Goal: Information Seeking & Learning: Learn about a topic

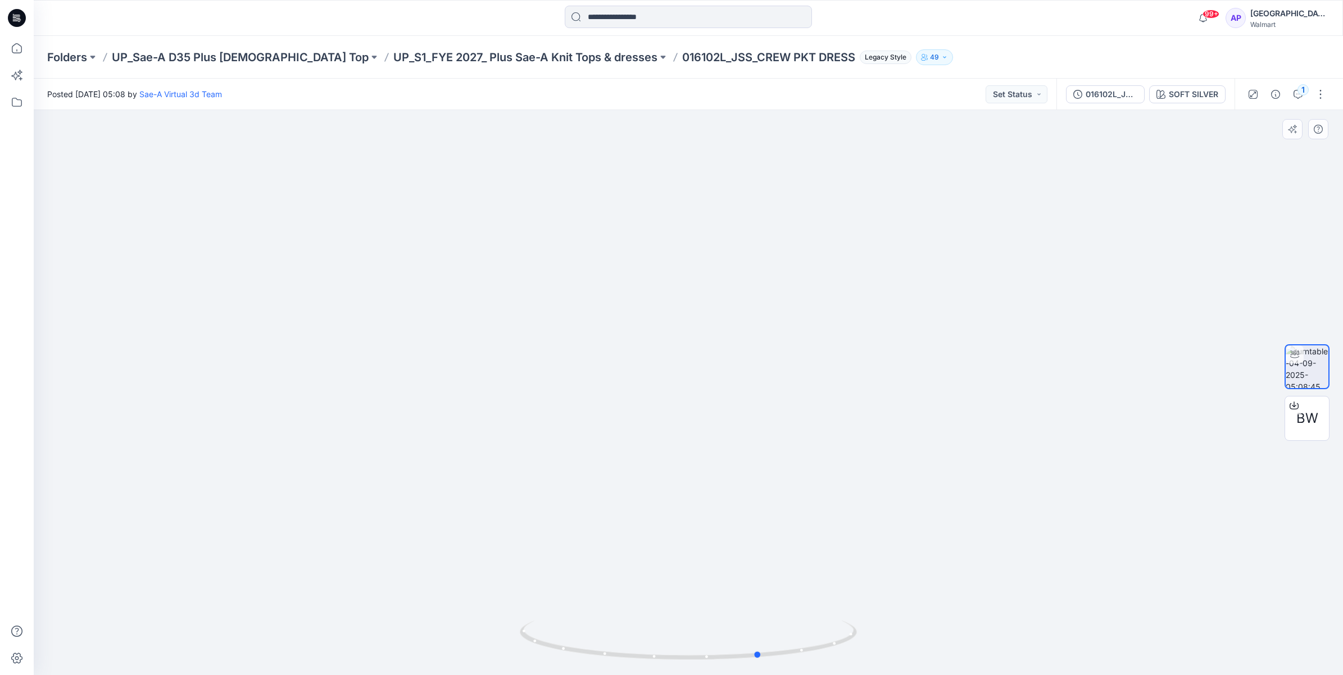
drag, startPoint x: 816, startPoint y: 645, endPoint x: 888, endPoint y: 600, distance: 85.1
click at [888, 600] on div at bounding box center [688, 392] width 1309 height 565
drag, startPoint x: 776, startPoint y: 659, endPoint x: 734, endPoint y: 667, distance: 42.9
click at [734, 667] on div at bounding box center [688, 647] width 337 height 56
click at [1298, 86] on div "1" at bounding box center [1302, 89] width 11 height 11
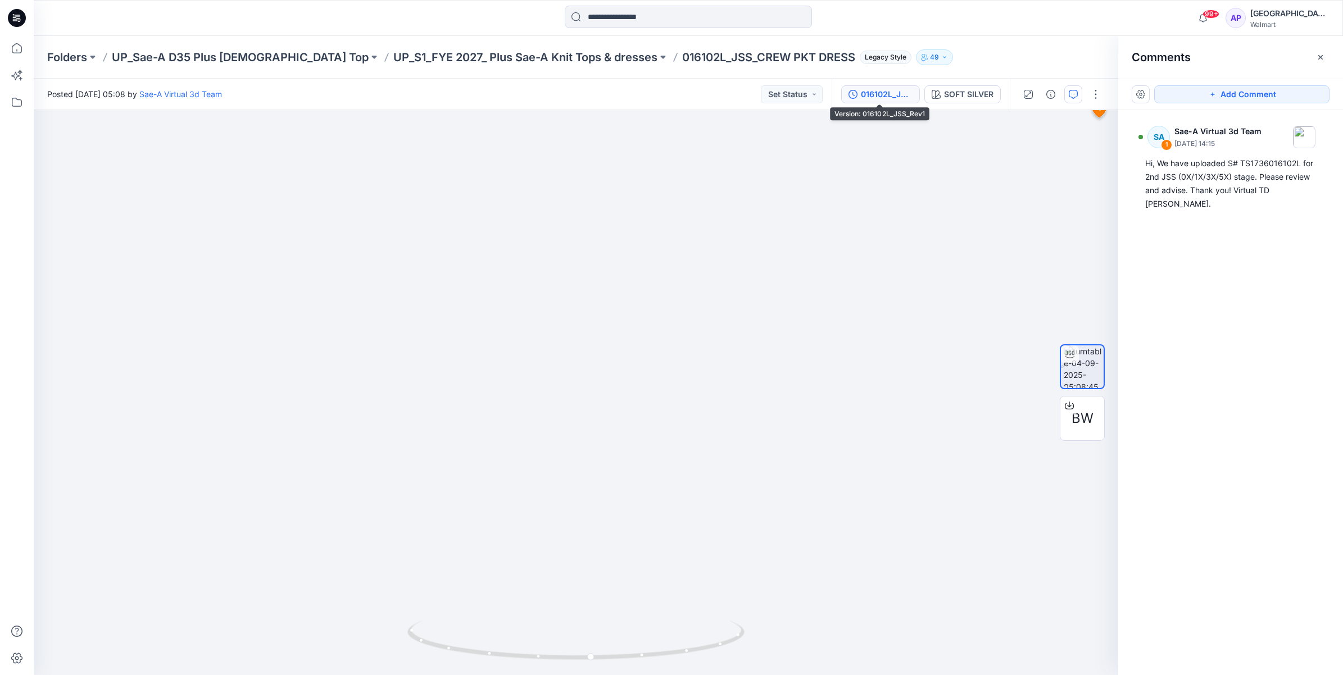
click at [875, 99] on div "016102L_JSS_Rev1" at bounding box center [887, 94] width 52 height 12
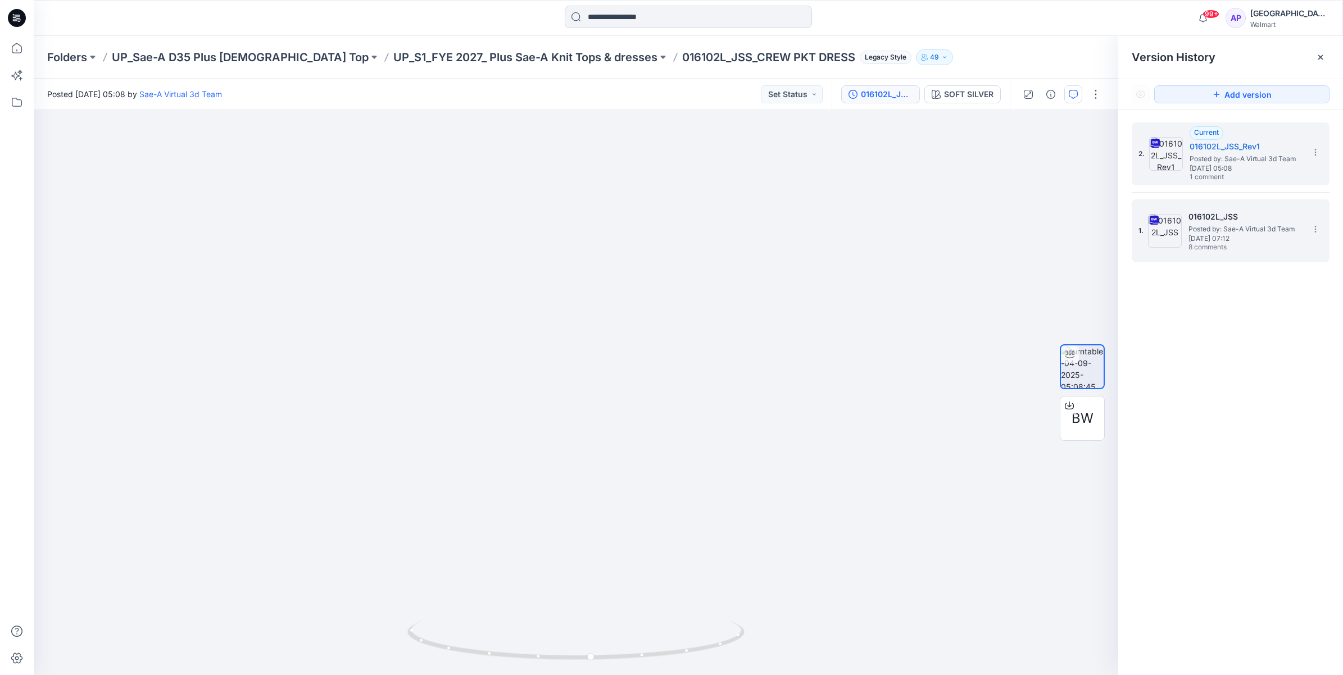
click at [1207, 229] on span "Posted by: Sae-A Virtual 3d Team" at bounding box center [1244, 229] width 112 height 11
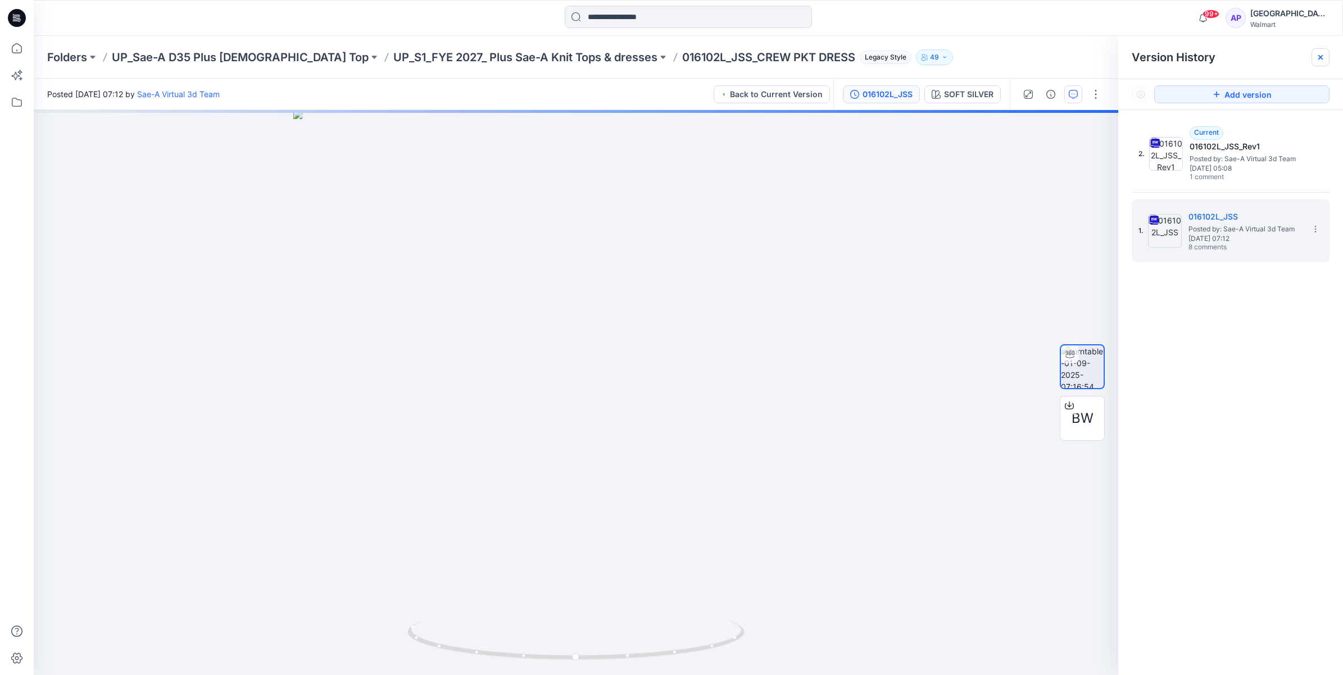
click at [1322, 55] on icon at bounding box center [1320, 57] width 9 height 9
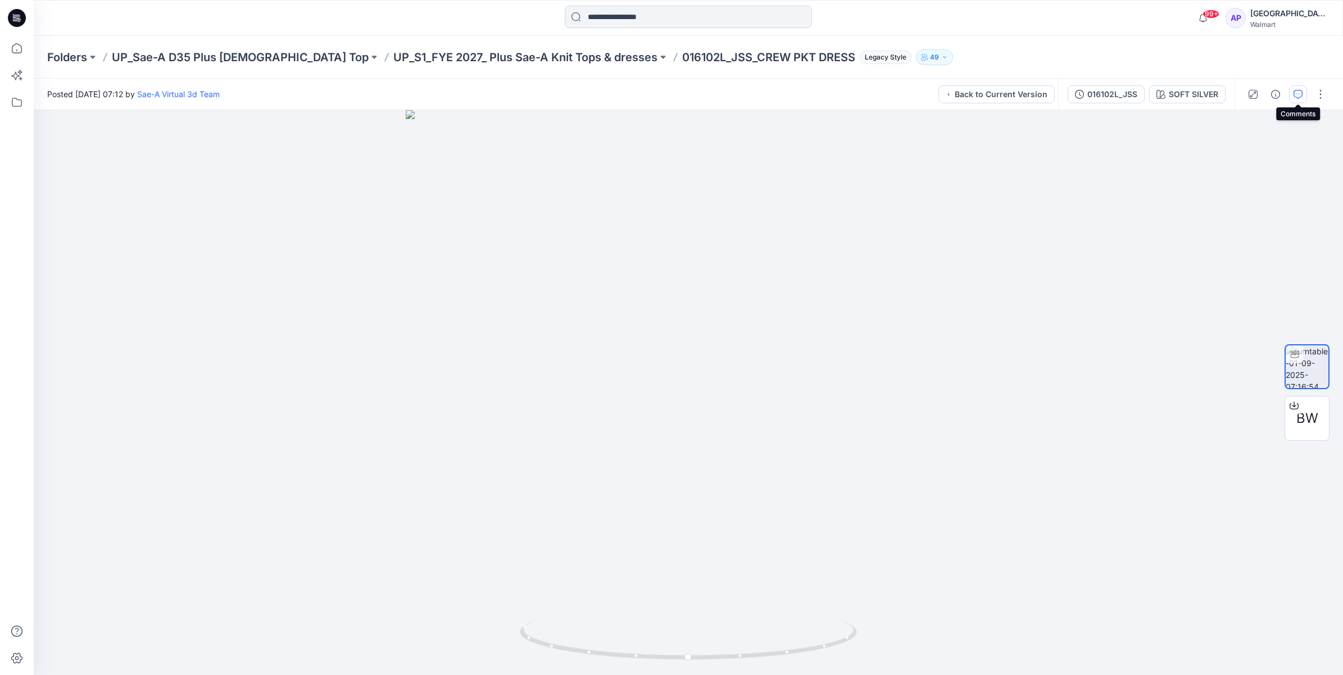
click at [1290, 96] on button "button" at bounding box center [1298, 94] width 18 height 18
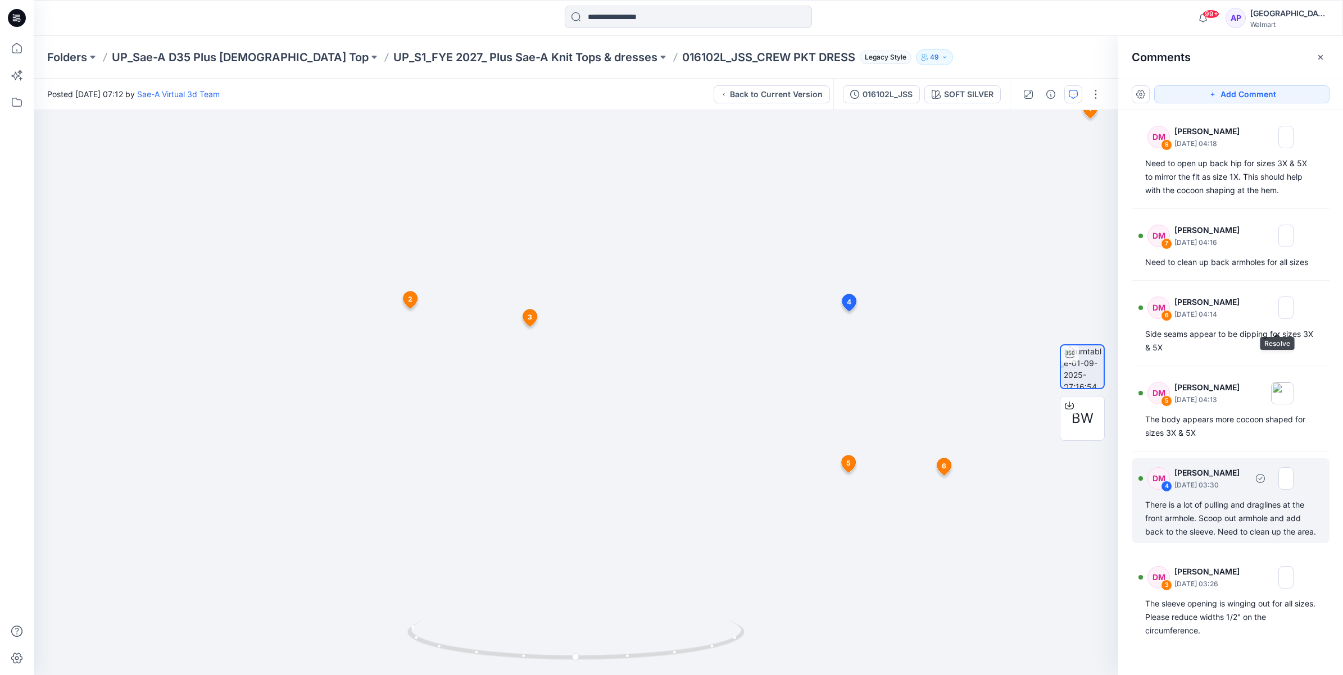
scroll to position [70, 0]
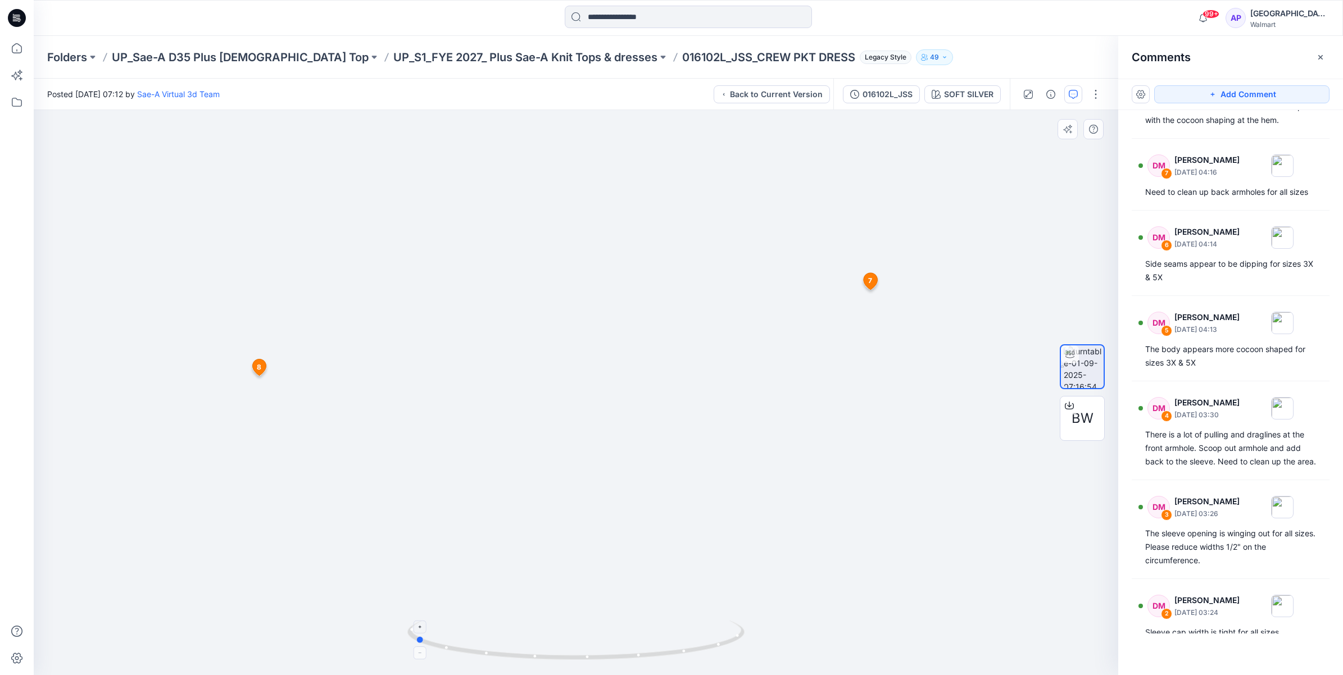
drag, startPoint x: 462, startPoint y: 650, endPoint x: 638, endPoint y: 658, distance: 176.1
click at [638, 658] on icon at bounding box center [577, 642] width 340 height 42
drag, startPoint x: 662, startPoint y: 653, endPoint x: 512, endPoint y: 641, distance: 150.0
click at [512, 641] on icon at bounding box center [577, 642] width 340 height 42
click at [863, 99] on div "016102L_JSS" at bounding box center [888, 94] width 50 height 12
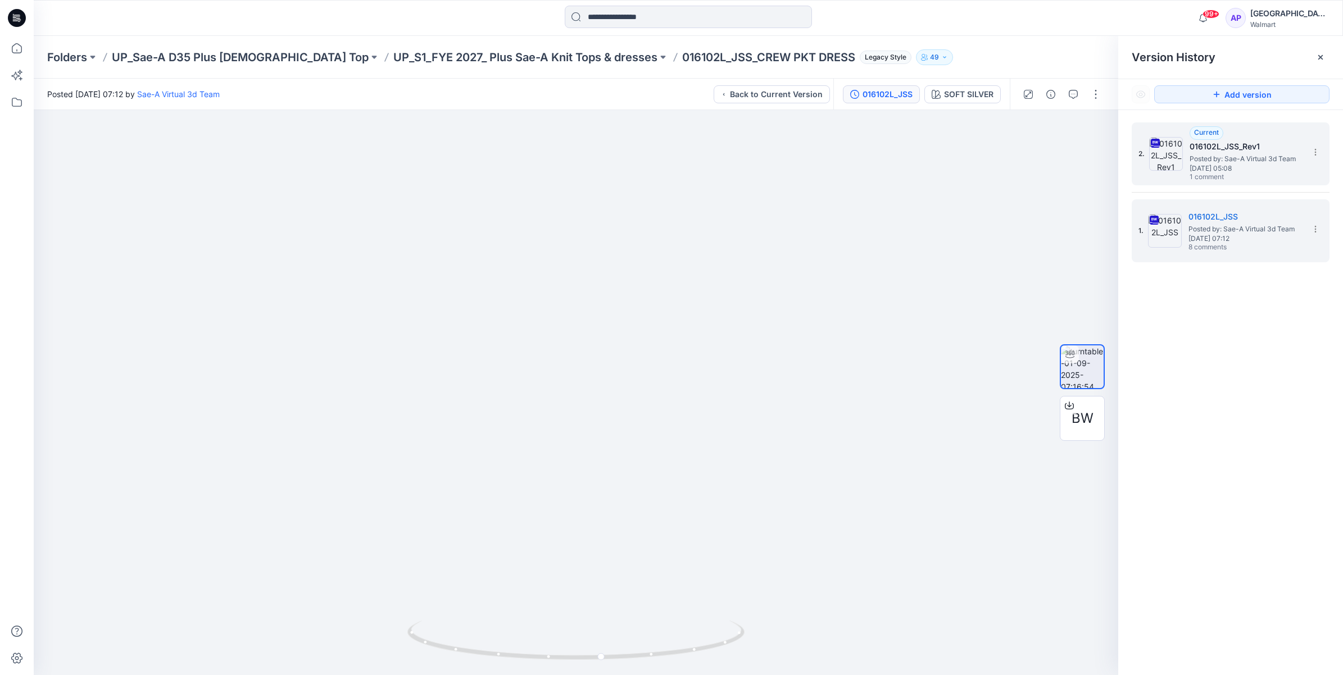
click at [1246, 166] on span "[DATE] 05:08" at bounding box center [1246, 169] width 112 height 8
drag, startPoint x: 711, startPoint y: 642, endPoint x: 832, endPoint y: 642, distance: 121.4
click at [832, 642] on div at bounding box center [576, 392] width 1084 height 565
drag, startPoint x: 697, startPoint y: 650, endPoint x: 516, endPoint y: 665, distance: 181.6
click at [516, 665] on div at bounding box center [576, 392] width 1084 height 565
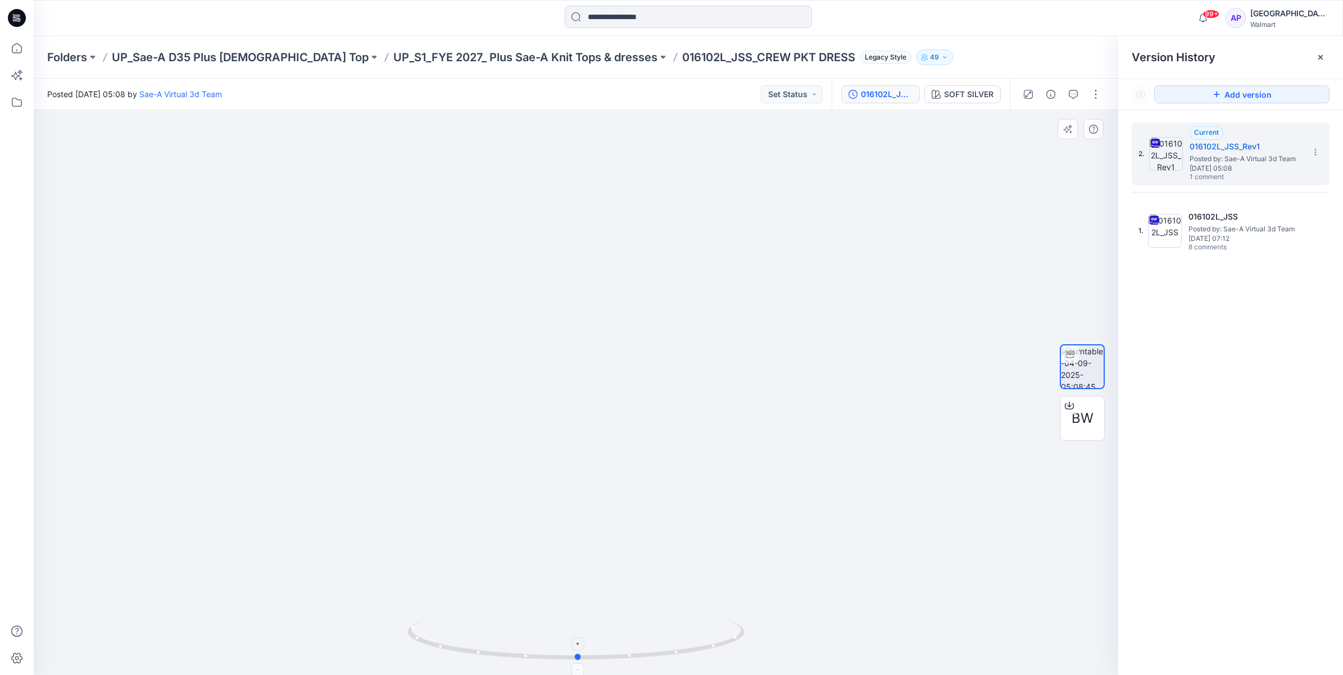
drag, startPoint x: 598, startPoint y: 661, endPoint x: 686, endPoint y: 632, distance: 92.2
click at [686, 632] on icon at bounding box center [577, 642] width 340 height 42
